Goal: Check status: Check status

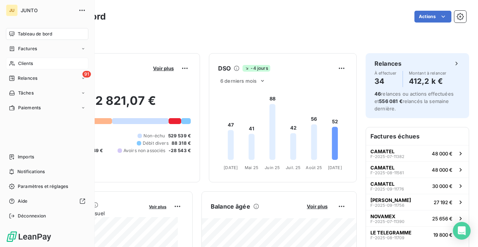
click at [18, 64] on span "Clients" at bounding box center [25, 63] width 15 height 7
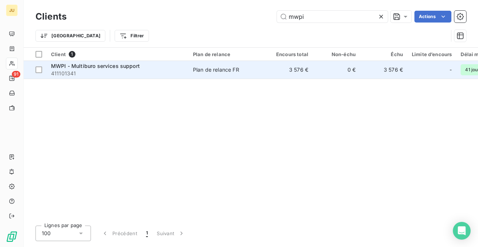
type input "mwpi"
click at [297, 73] on td "3 576 €" at bounding box center [289, 70] width 47 height 18
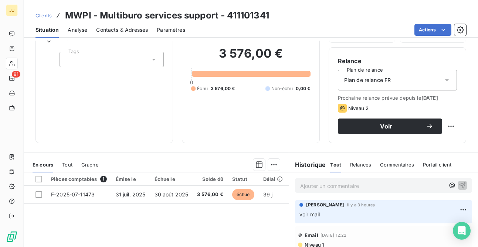
scroll to position [60, 0]
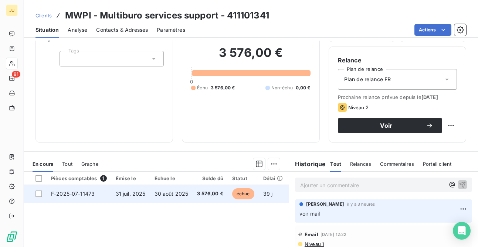
click at [164, 193] on span "30 août 2025" at bounding box center [172, 194] width 34 height 6
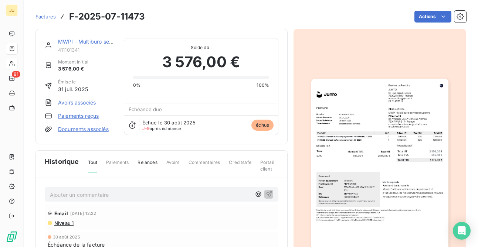
click at [357, 120] on img "button" at bounding box center [379, 175] width 137 height 193
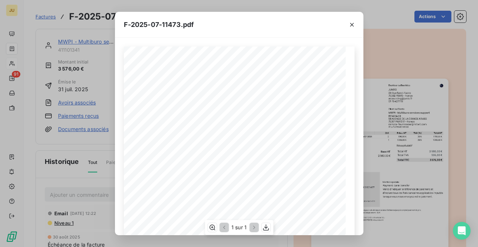
scroll to position [134, 0]
click at [266, 229] on icon "button" at bounding box center [265, 227] width 7 height 7
click at [425, 201] on div "F-2025-07-11473.pdf 2 980,00 € 596,00 € 3 576,00 € 01986079- b9d7- 7ed5- 806b- …" at bounding box center [239, 123] width 478 height 247
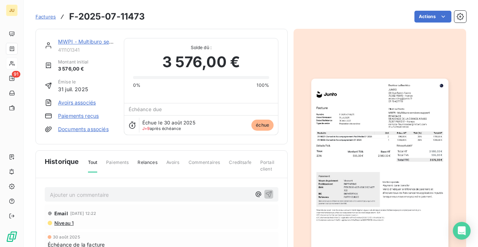
click at [353, 122] on img "button" at bounding box center [379, 175] width 137 height 193
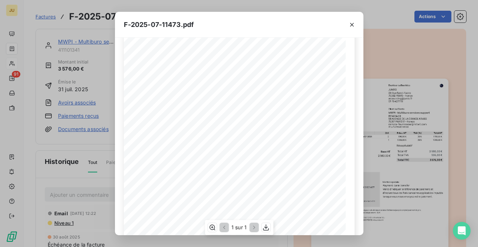
scroll to position [34, 0]
click at [351, 28] on button "button" at bounding box center [352, 25] width 12 height 12
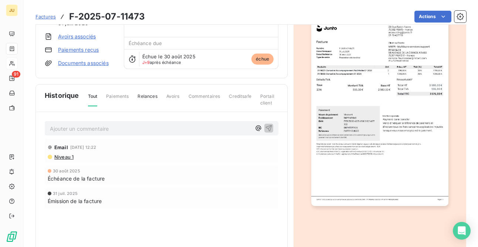
scroll to position [87, 0]
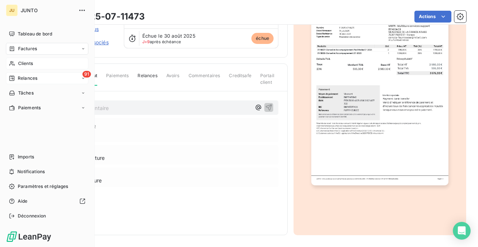
click at [12, 77] on icon at bounding box center [12, 78] width 6 height 6
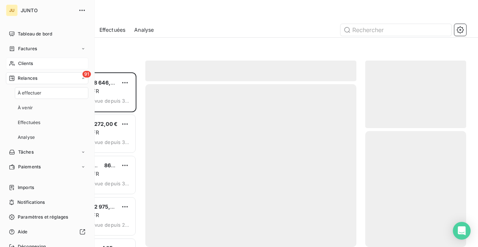
scroll to position [169, 95]
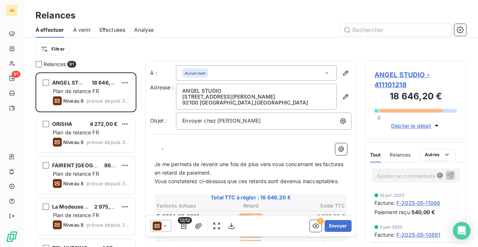
click at [145, 144] on div "Relances 91 ANGEL STUDIO 18 646,20 € Plan de relance FR Niveau 8 prévue depuis …" at bounding box center [251, 154] width 455 height 187
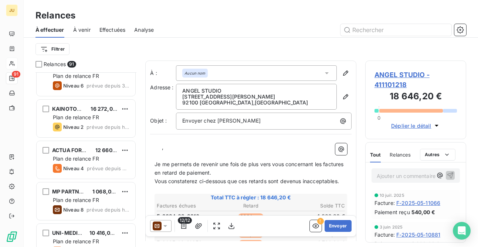
scroll to position [718, 0]
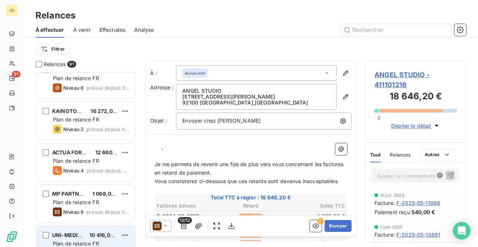
click at [94, 233] on span "10 416,00 €" at bounding box center [104, 235] width 29 height 6
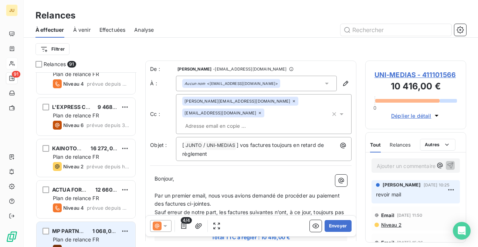
scroll to position [676, 0]
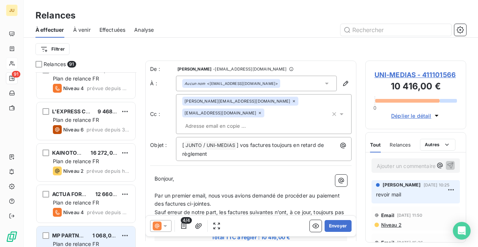
click at [90, 231] on div "MP PARTNERS 1 068,00 € Plan de relance FR Niveau 8 prévue depuis [DATE]" at bounding box center [86, 246] width 99 height 38
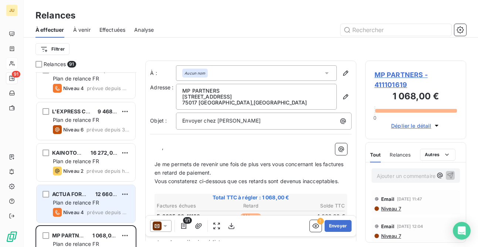
click at [90, 203] on span "Plan de relance FR" at bounding box center [76, 203] width 46 height 6
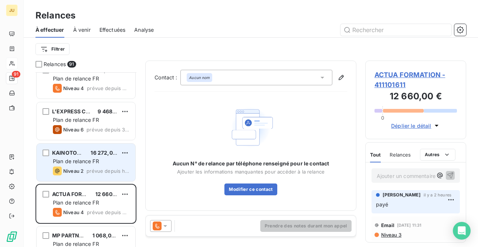
click at [91, 168] on span "prévue depuis hier" at bounding box center [108, 171] width 43 height 6
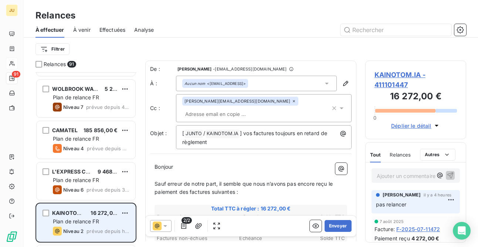
scroll to position [614, 0]
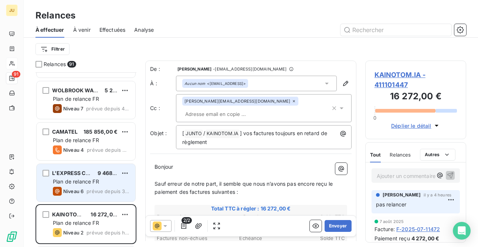
click at [91, 177] on div "L'EXPRESS CONNECT" at bounding box center [72, 173] width 40 height 7
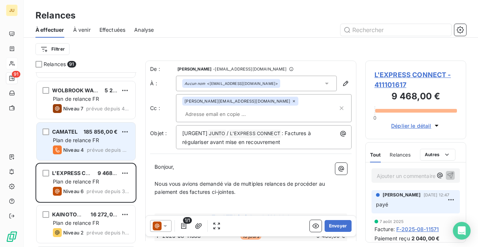
click at [89, 134] on span "185 856,00 €" at bounding box center [101, 132] width 34 height 6
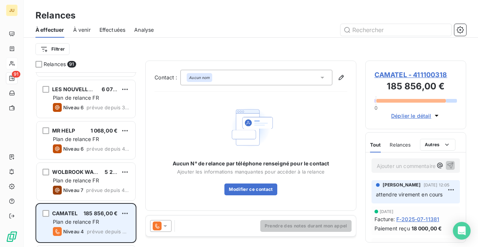
scroll to position [530, 0]
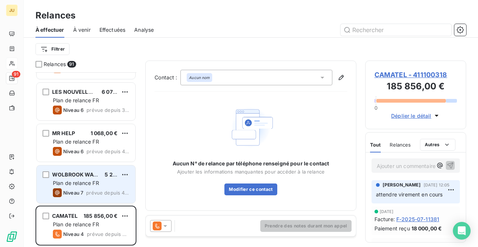
click at [85, 175] on span "WOLBROOK WATCH COMPANY LIMITED" at bounding box center [104, 175] width 104 height 6
